Goal: Complete application form

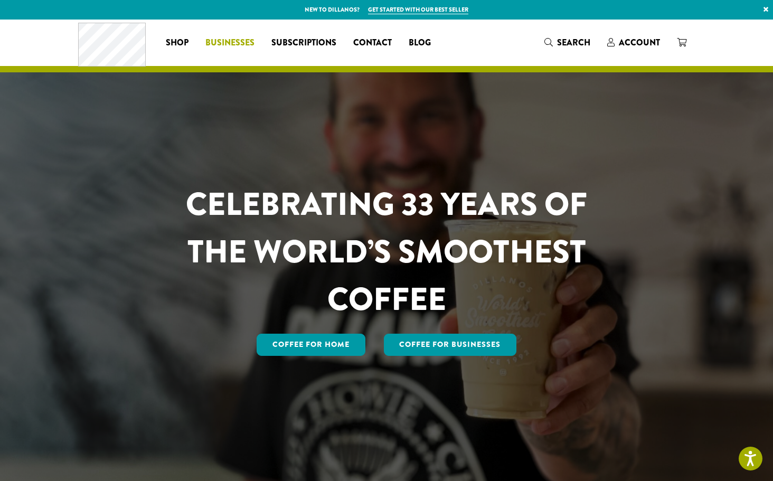
click at [234, 43] on span "Businesses" at bounding box center [229, 42] width 49 height 13
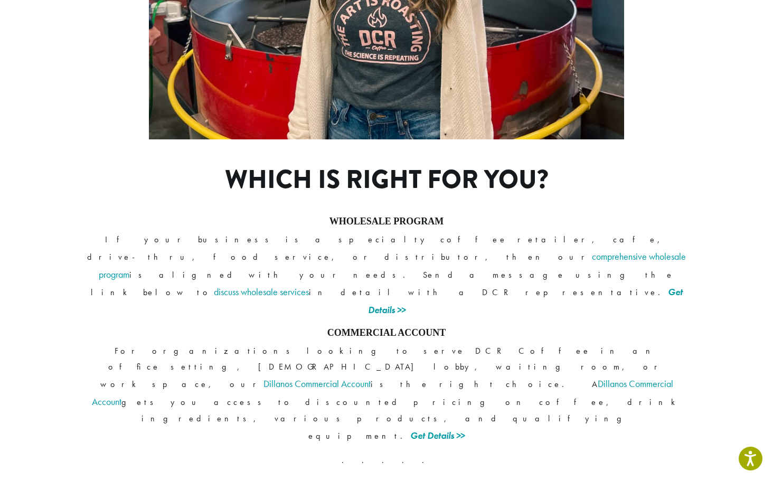
scroll to position [745, 0]
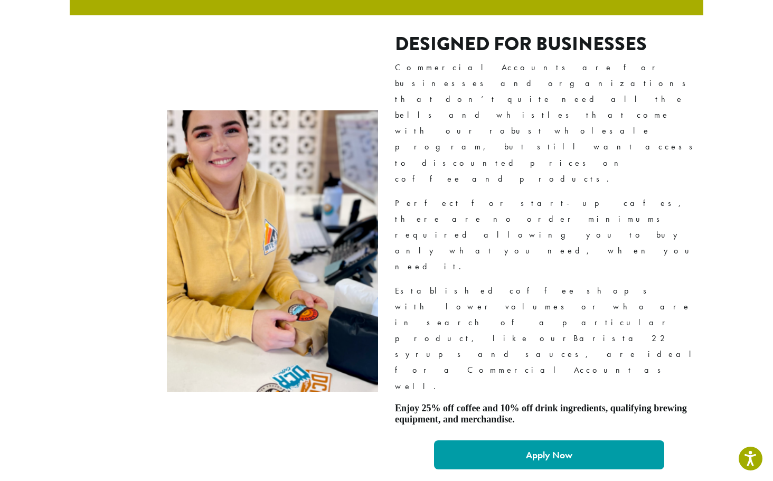
scroll to position [653, 0]
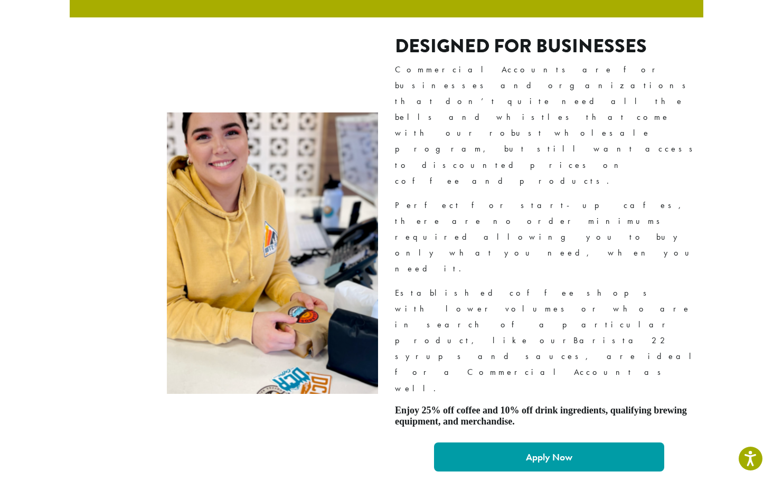
click at [522, 442] on link "Apply Now" at bounding box center [549, 456] width 230 height 29
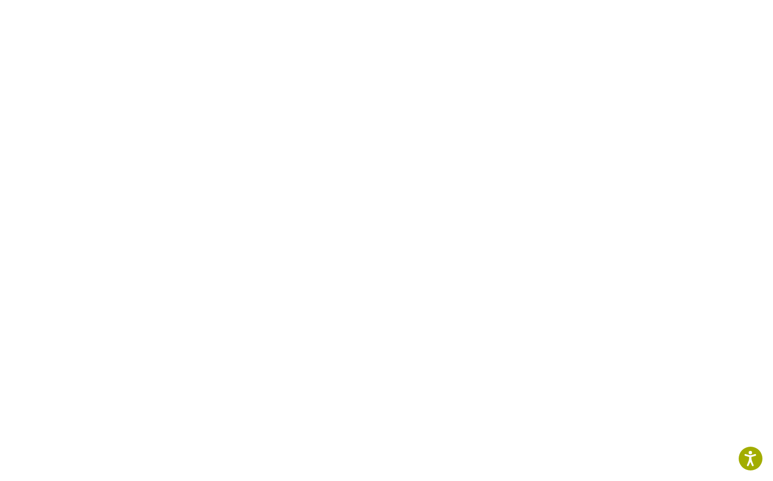
scroll to position [364, 0]
click at [42, 147] on section at bounding box center [386, 223] width 773 height 648
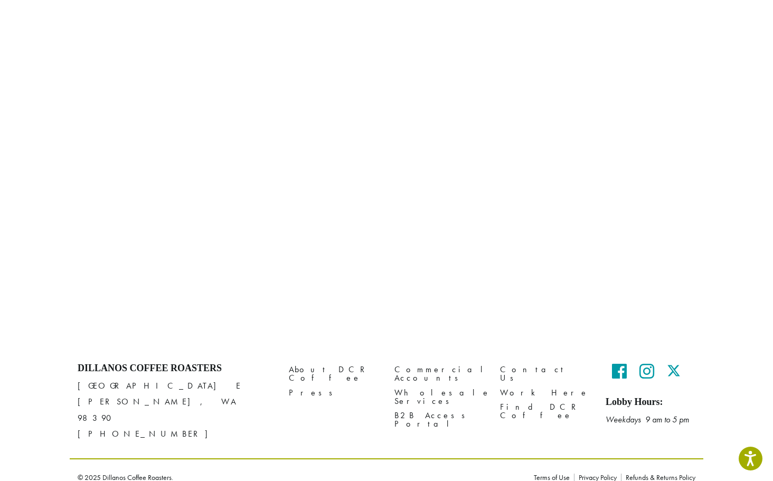
scroll to position [564, 0]
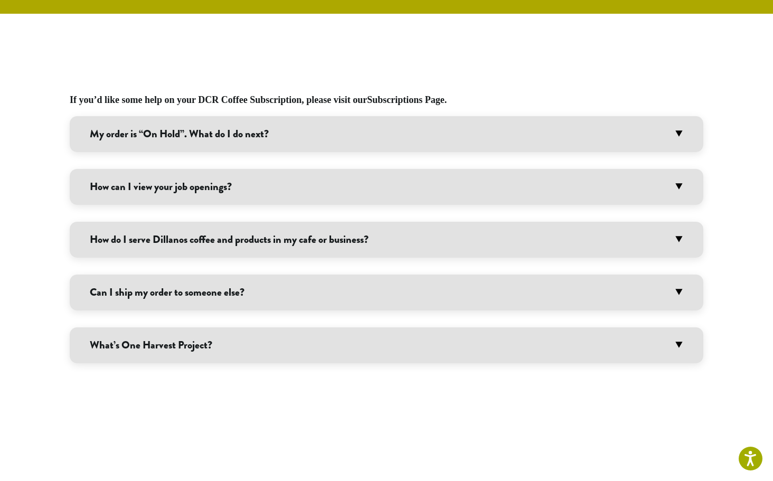
scroll to position [593, 0]
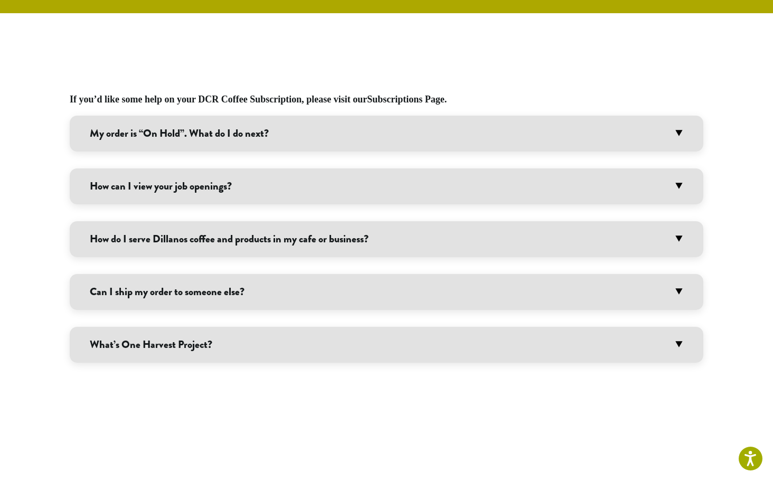
click at [343, 237] on h3 "How do I serve Dillanos coffee and products in my cafe or business?" at bounding box center [387, 239] width 634 height 36
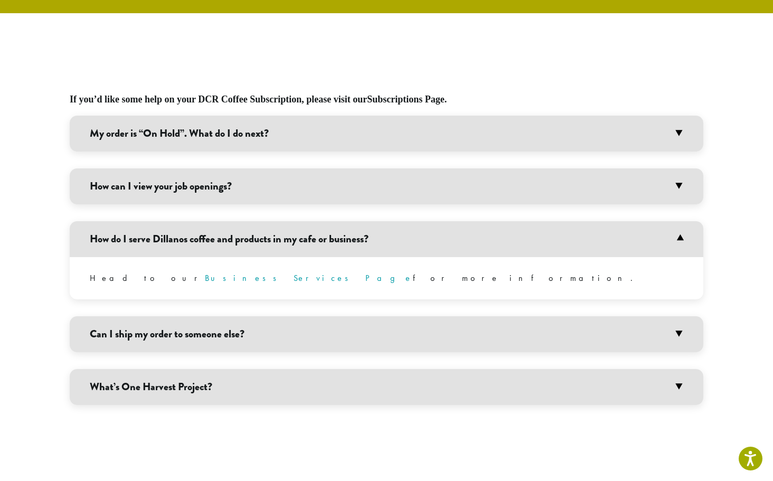
click at [205, 277] on link "Business Services Page" at bounding box center [309, 277] width 208 height 11
